Goal: Task Accomplishment & Management: Use online tool/utility

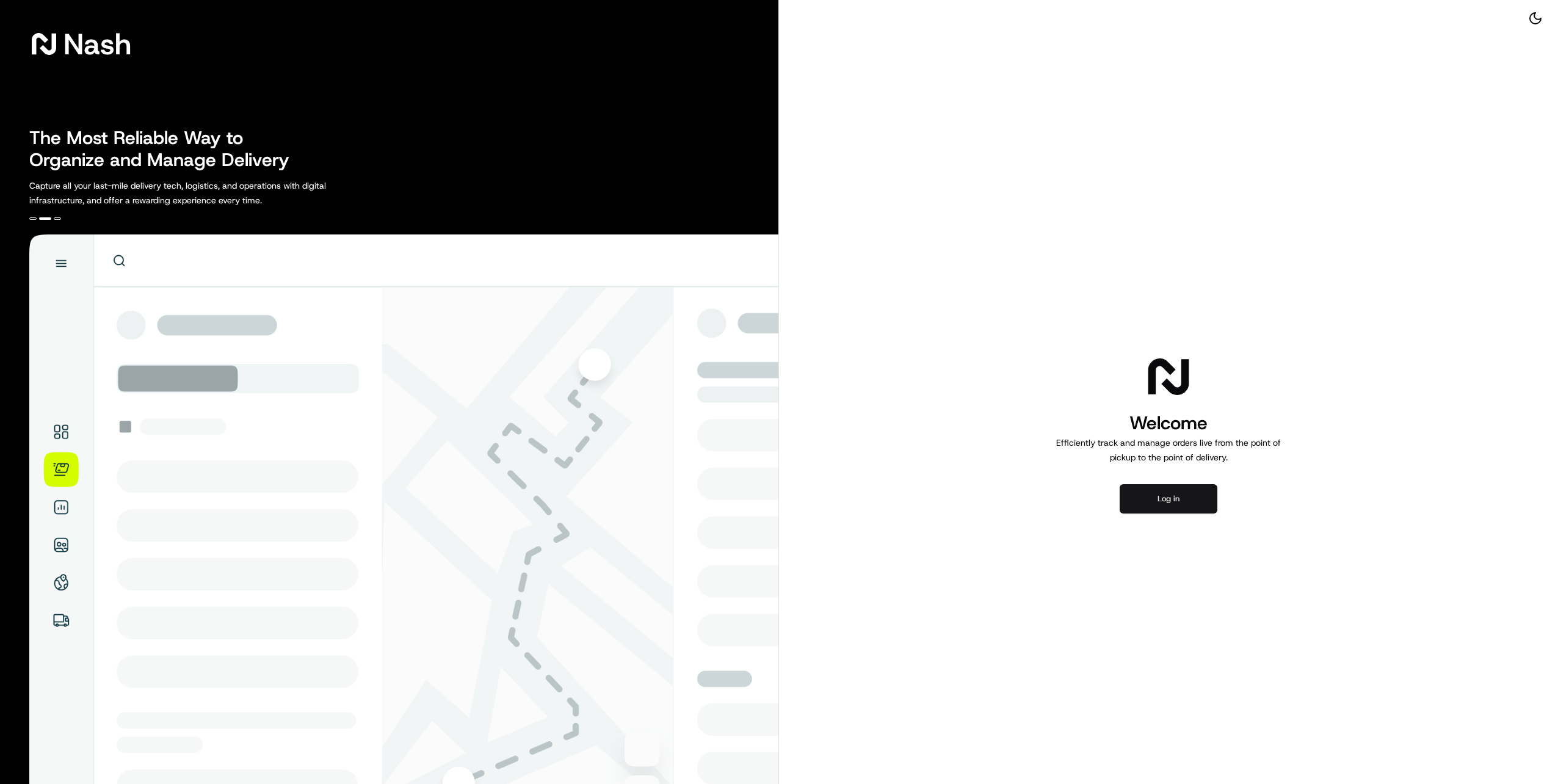
click at [1171, 497] on button "Log in" at bounding box center [1169, 498] width 98 height 30
